Goal: Browse casually

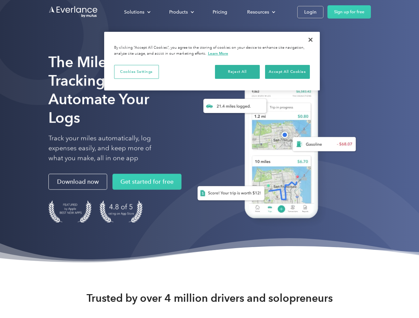
click at [137, 12] on div "Solutions" at bounding box center [134, 12] width 20 height 8
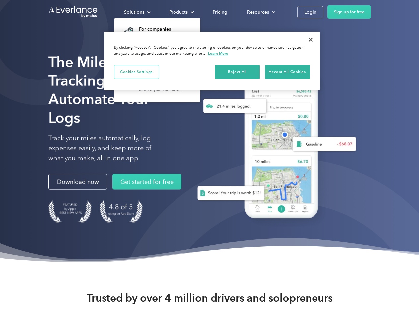
click at [181, 12] on div "Products" at bounding box center [178, 12] width 19 height 8
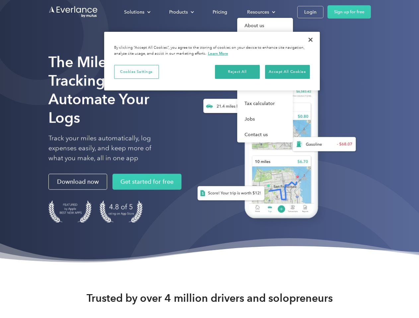
click at [260, 12] on div "Resources" at bounding box center [258, 12] width 22 height 8
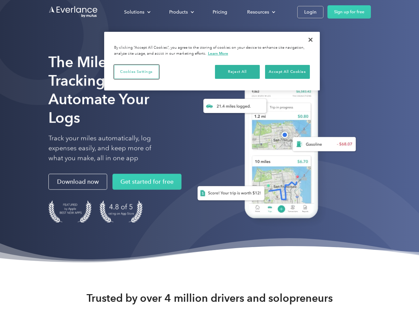
click at [136, 72] on button "Cookies Settings" at bounding box center [136, 72] width 45 height 14
click at [0, 0] on div "When you visit any website, it may store or retrieve information on your browse…" at bounding box center [0, 0] width 0 height 0
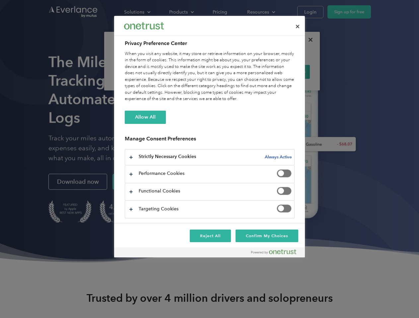
click at [287, 72] on div "When you visit any website, it may store or retrieve information on your browse…" at bounding box center [210, 77] width 170 height 52
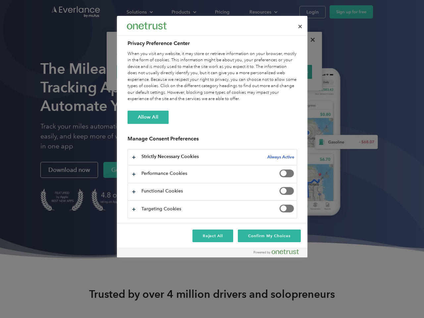
click at [310, 40] on div at bounding box center [212, 159] width 424 height 318
